Goal: Task Accomplishment & Management: Use online tool/utility

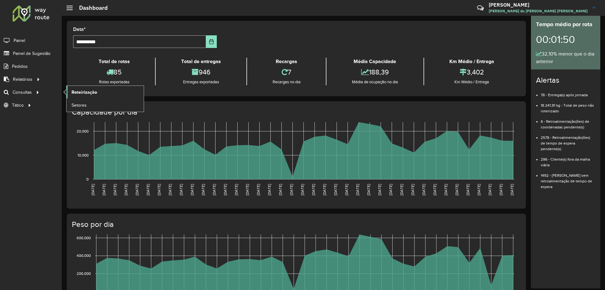
click at [91, 92] on span "Roteirização" at bounding box center [85, 92] width 26 height 7
click at [89, 93] on span "Roteirização" at bounding box center [85, 92] width 26 height 7
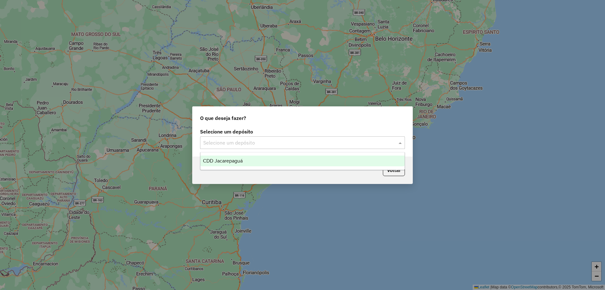
click at [268, 143] on input "text" at bounding box center [296, 143] width 186 height 8
click at [261, 159] on div "CDD Jacarepaguá" at bounding box center [302, 160] width 204 height 11
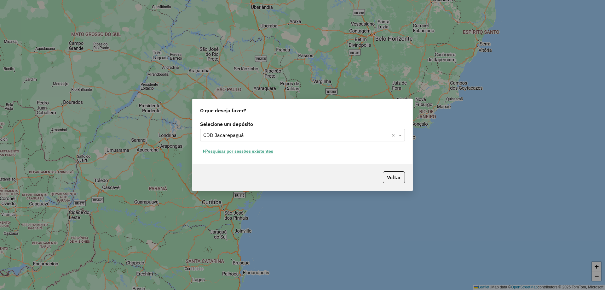
click at [274, 151] on button "Pesquisar por sessões existentes" at bounding box center [238, 151] width 76 height 10
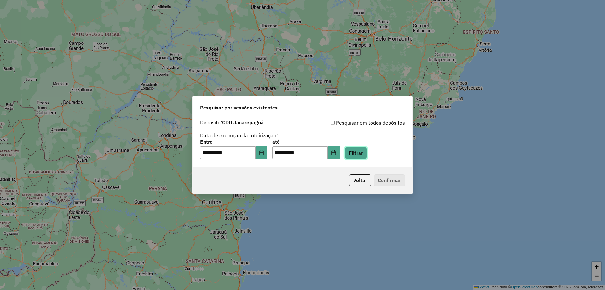
click at [363, 152] on button "Filtrar" at bounding box center [356, 153] width 22 height 12
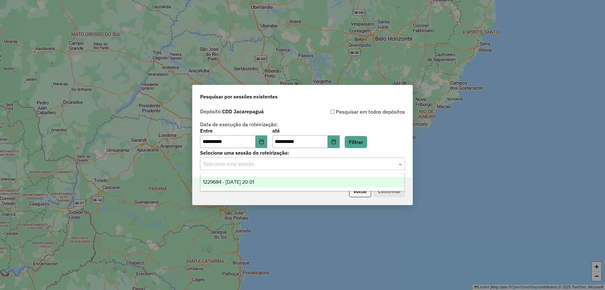
click at [270, 165] on input "text" at bounding box center [296, 164] width 186 height 8
click at [254, 180] on span "1229684 - 14/08/2025 20:01" at bounding box center [228, 181] width 51 height 5
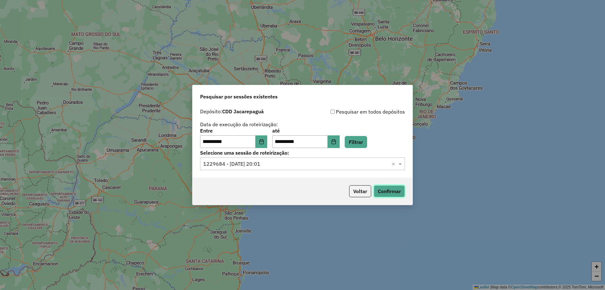
click at [399, 192] on button "Confirmar" at bounding box center [389, 191] width 31 height 12
click at [295, 165] on input "text" at bounding box center [296, 164] width 186 height 8
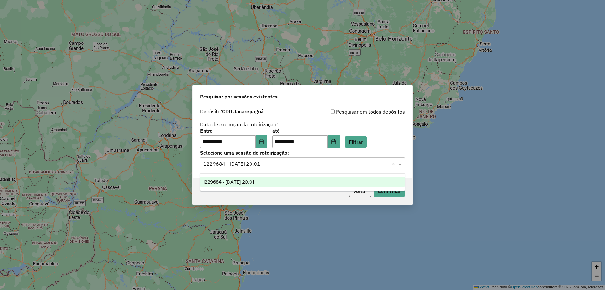
click at [254, 184] on span "1229684 - 14/08/2025 20:01" at bounding box center [228, 181] width 51 height 5
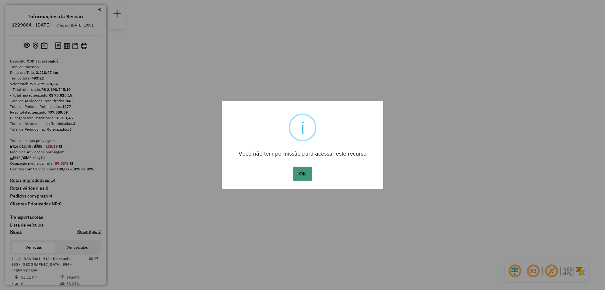
click at [304, 176] on button "OK" at bounding box center [302, 173] width 19 height 15
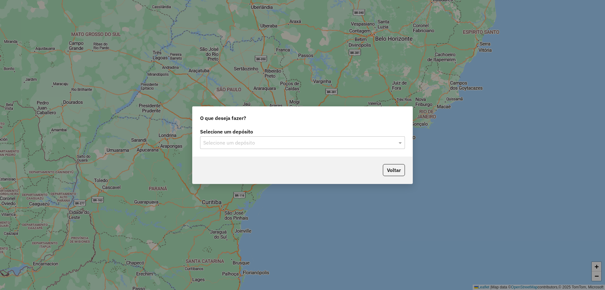
click at [290, 142] on input "text" at bounding box center [296, 143] width 186 height 8
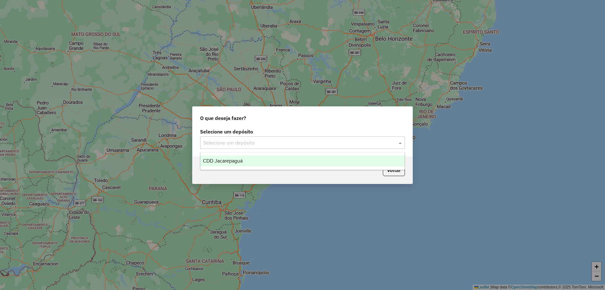
click at [271, 160] on div "CDD Jacarepaguá" at bounding box center [302, 160] width 204 height 11
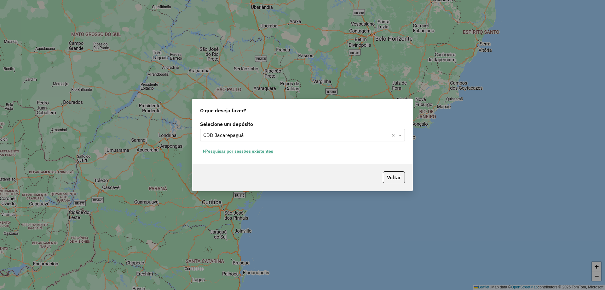
click at [268, 150] on button "Pesquisar por sessões existentes" at bounding box center [238, 151] width 76 height 10
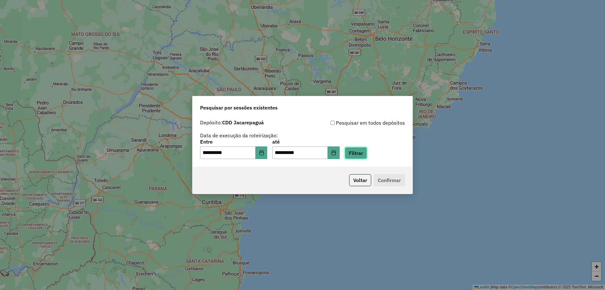
click at [361, 150] on button "Filtrar" at bounding box center [356, 153] width 22 height 12
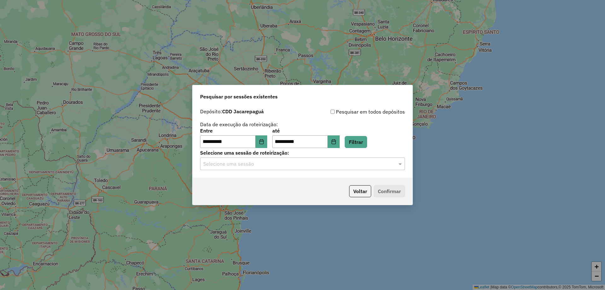
click at [350, 163] on input "text" at bounding box center [296, 164] width 186 height 8
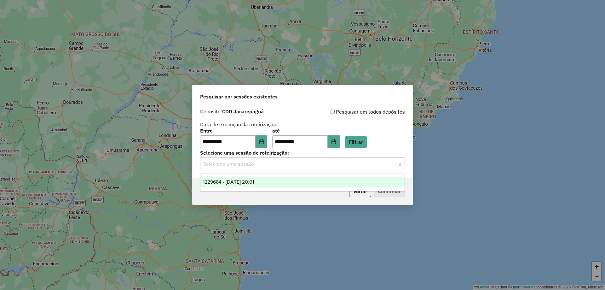
click at [293, 182] on div "1229684 - 14/08/2025 20:01" at bounding box center [302, 182] width 204 height 11
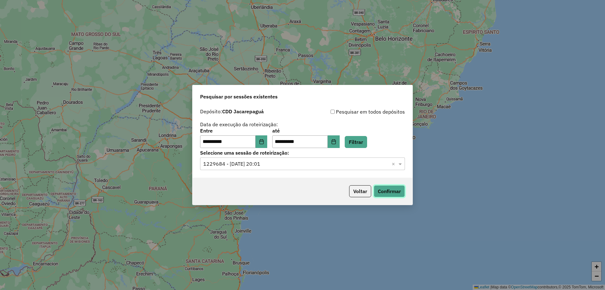
click at [398, 189] on button "Confirmar" at bounding box center [389, 191] width 31 height 12
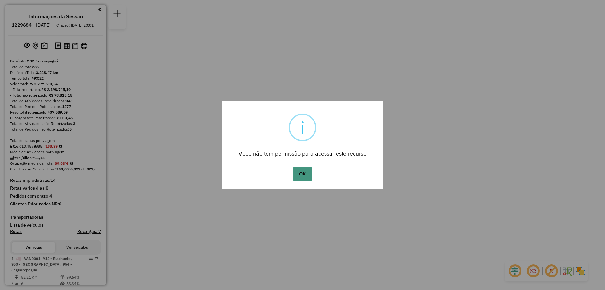
click at [306, 172] on button "OK" at bounding box center [302, 173] width 19 height 15
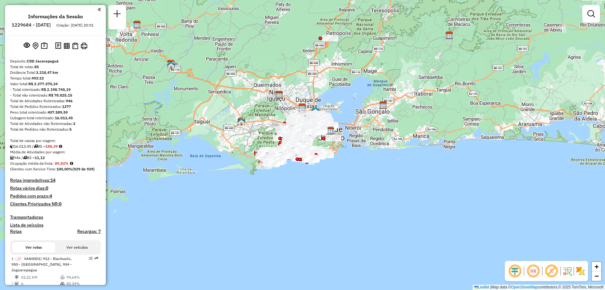
scroll to position [620, 0]
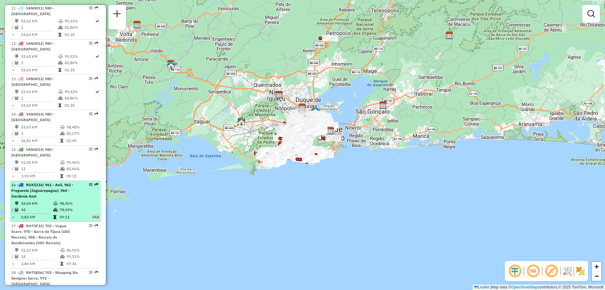
click at [89, 183] on em at bounding box center [91, 185] width 4 height 4
select select "**********"
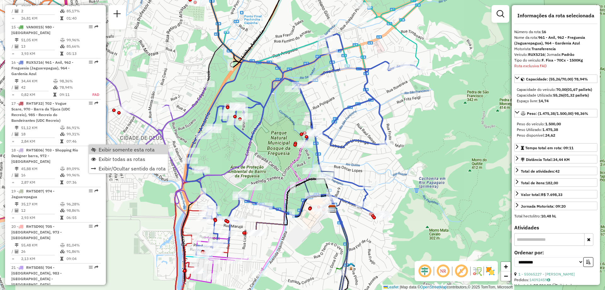
scroll to position [756, 0]
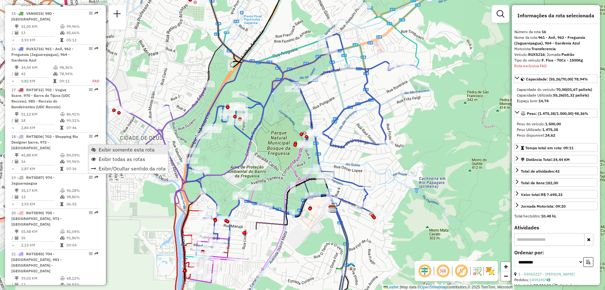
click at [108, 147] on span "Exibir somente esta rota" at bounding box center [127, 149] width 56 height 5
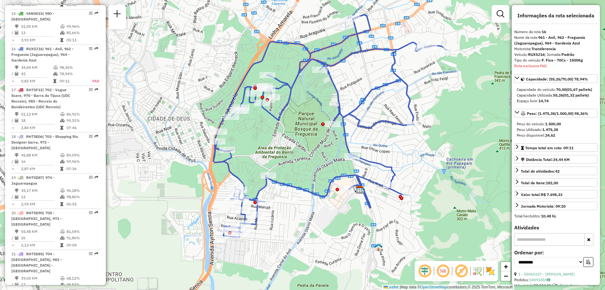
drag, startPoint x: 416, startPoint y: 175, endPoint x: 444, endPoint y: 156, distance: 33.5
click at [444, 156] on div "Janela de atendimento Grade de atendimento Capacidade Transportadoras Veículos …" at bounding box center [302, 145] width 605 height 290
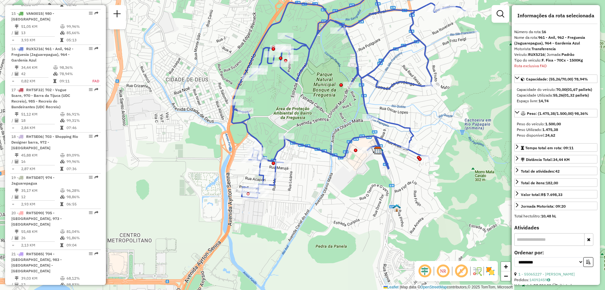
drag, startPoint x: 310, startPoint y: 214, endPoint x: 330, endPoint y: 168, distance: 50.5
click at [331, 168] on div "Janela de atendimento Grade de atendimento Capacidade Transportadoras Veículos …" at bounding box center [302, 145] width 605 height 290
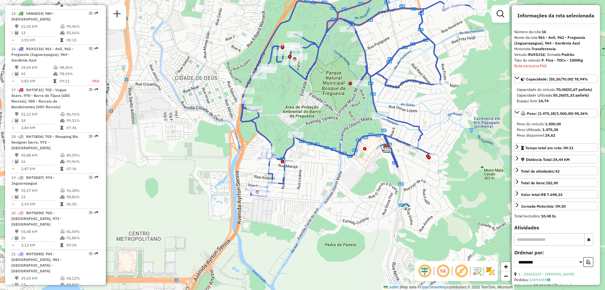
drag, startPoint x: 333, startPoint y: 179, endPoint x: 340, endPoint y: 185, distance: 8.7
click at [340, 185] on div "Janela de atendimento Grade de atendimento Capacidade Transportadoras Veículos …" at bounding box center [302, 145] width 605 height 290
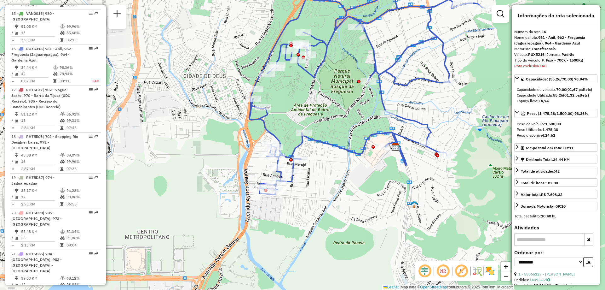
drag, startPoint x: 311, startPoint y: 187, endPoint x: 321, endPoint y: 185, distance: 10.2
click at [321, 185] on div "Janela de atendimento Grade de atendimento Capacidade Transportadoras Veículos …" at bounding box center [302, 145] width 605 height 290
